Goal: Task Accomplishment & Management: Use online tool/utility

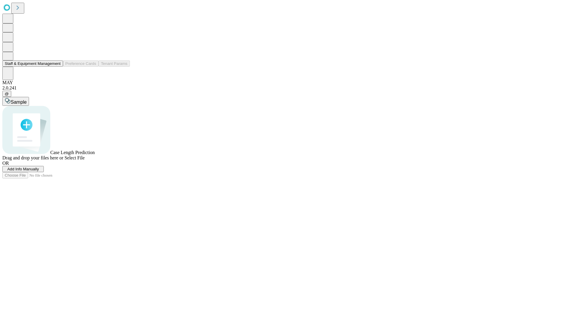
click at [57, 67] on button "Staff & Equipment Management" at bounding box center [32, 63] width 61 height 6
